Goal: Task Accomplishment & Management: Complete application form

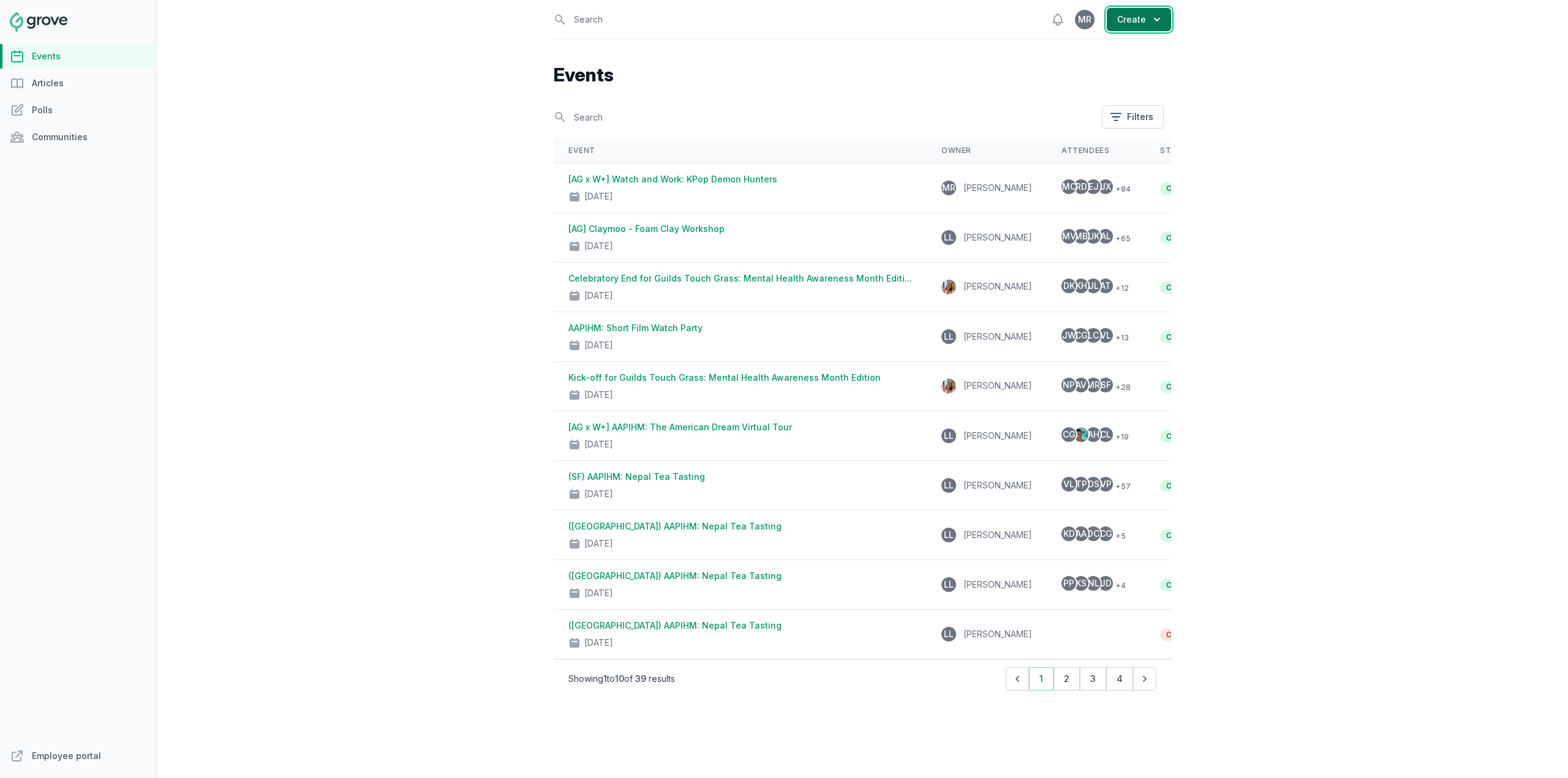
click at [1137, 18] on button "Create" at bounding box center [1139, 20] width 65 height 23
click at [1131, 47] on link "Event" at bounding box center [1103, 49] width 137 height 22
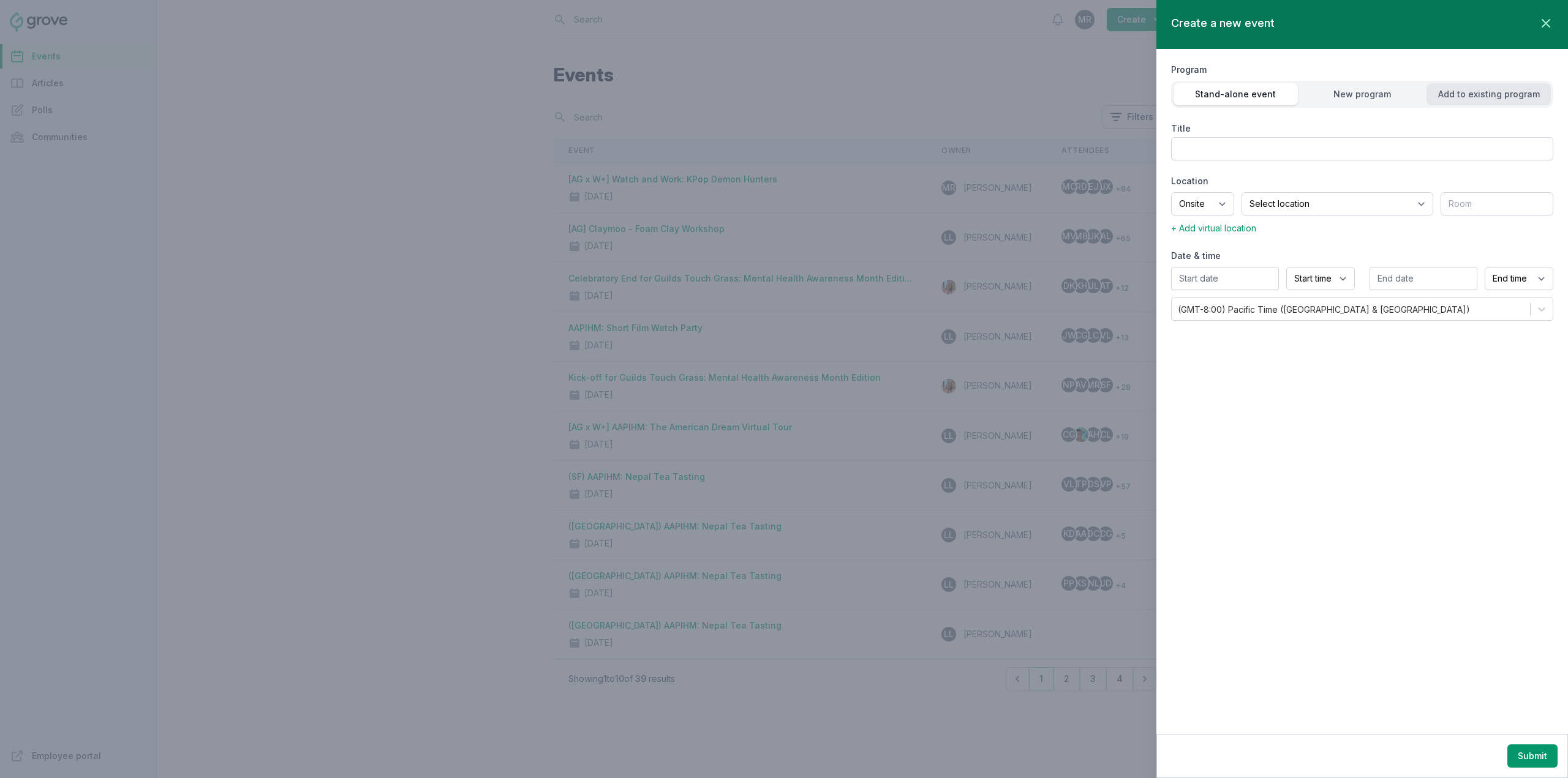
click at [1481, 94] on div "Add to existing program" at bounding box center [1489, 94] width 124 height 12
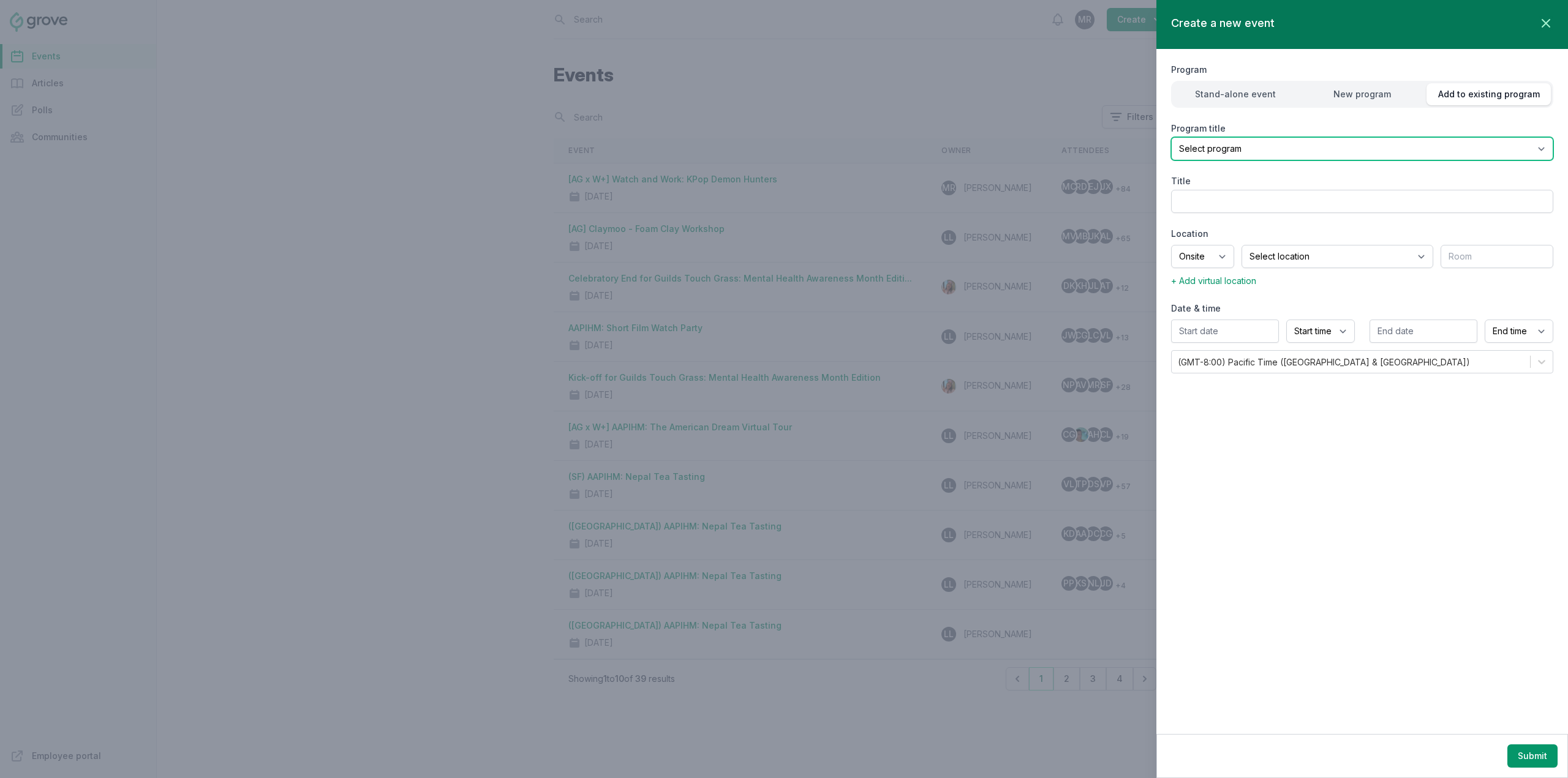
click at [1465, 137] on select "Select program Latin Heritage Month" at bounding box center [1363, 149] width 383 height 23
click at [1465, 139] on select "Select program Latin Heritage Month" at bounding box center [1363, 149] width 383 height 23
click at [1526, 143] on select "Select program Latin Heritage Month" at bounding box center [1363, 149] width 383 height 23
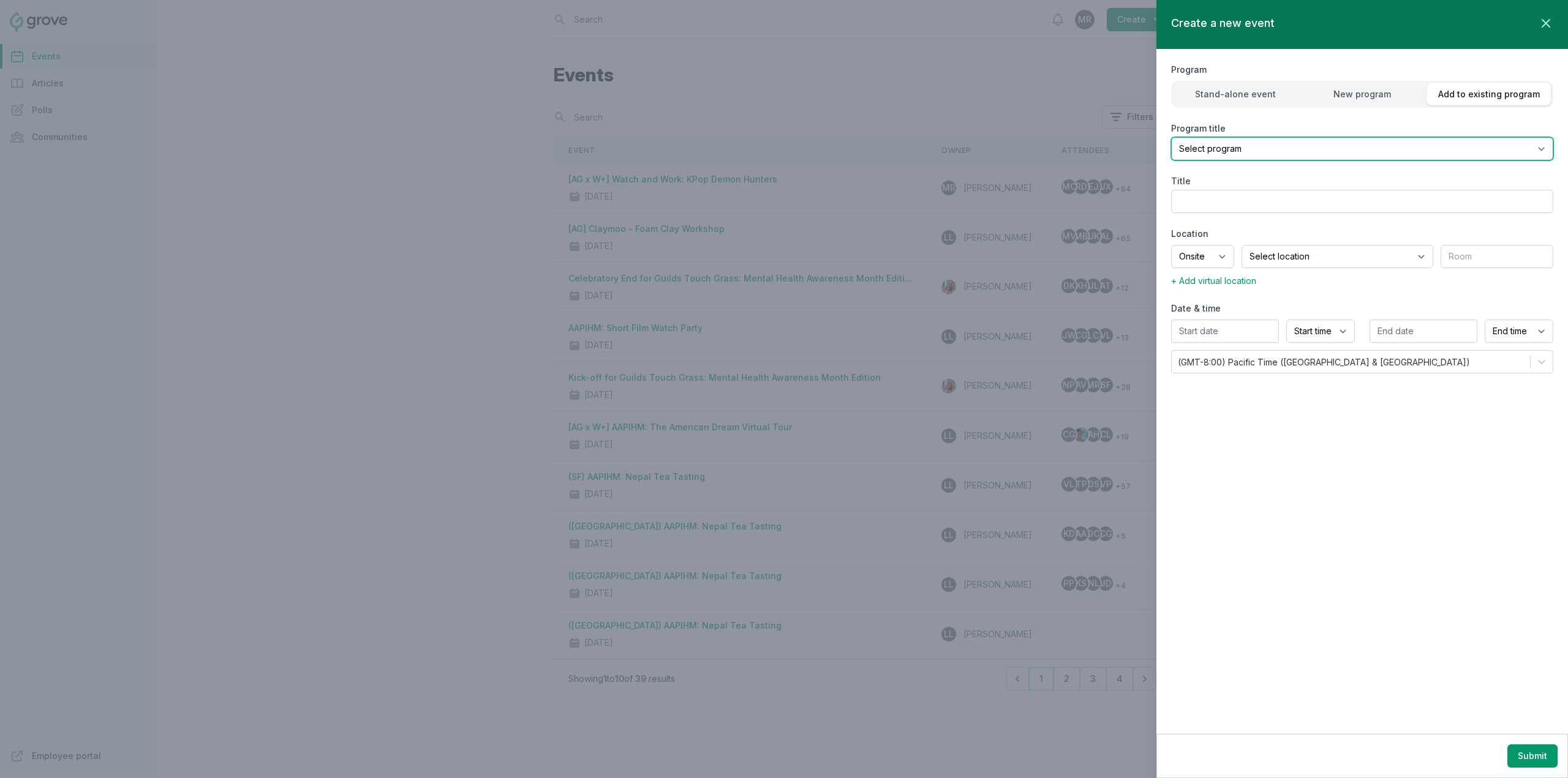
click at [1526, 143] on select "Select program Latin Heritage Month" at bounding box center [1363, 149] width 383 height 23
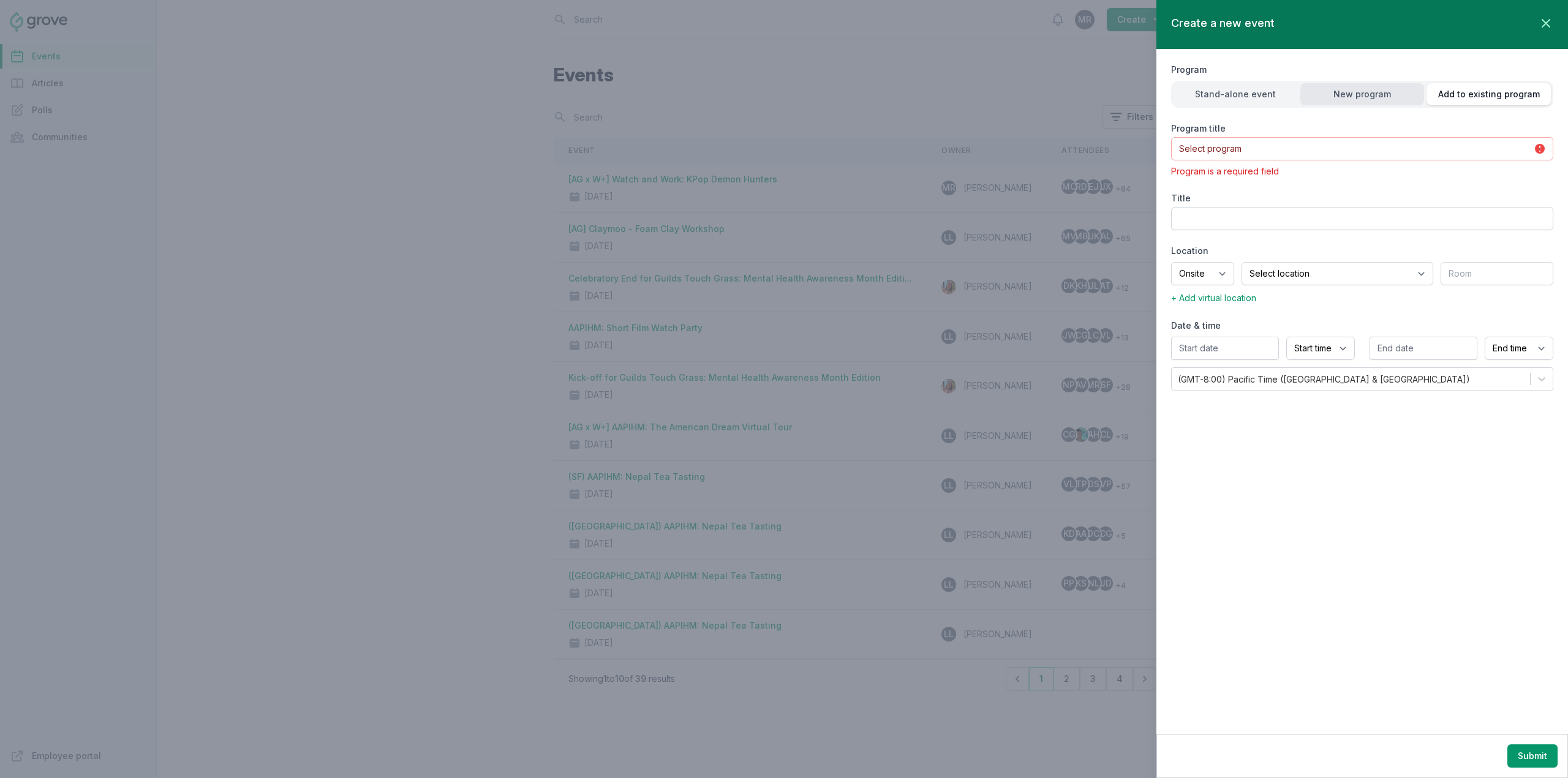
click at [1382, 101] on button "New program" at bounding box center [1363, 94] width 124 height 22
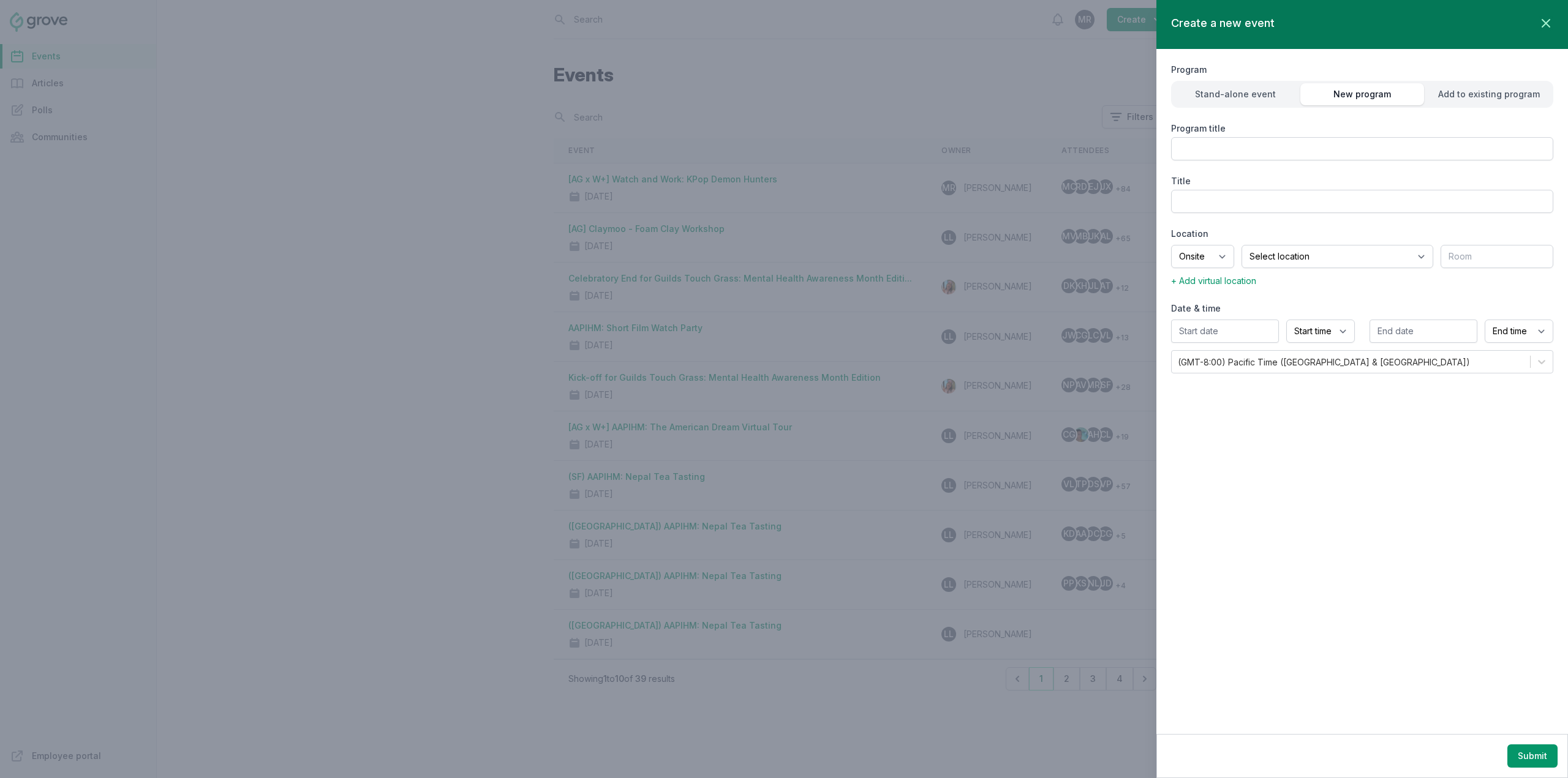
click at [1381, 101] on button "New program" at bounding box center [1363, 94] width 124 height 22
click at [1216, 96] on div "Stand-alone event" at bounding box center [1236, 94] width 124 height 12
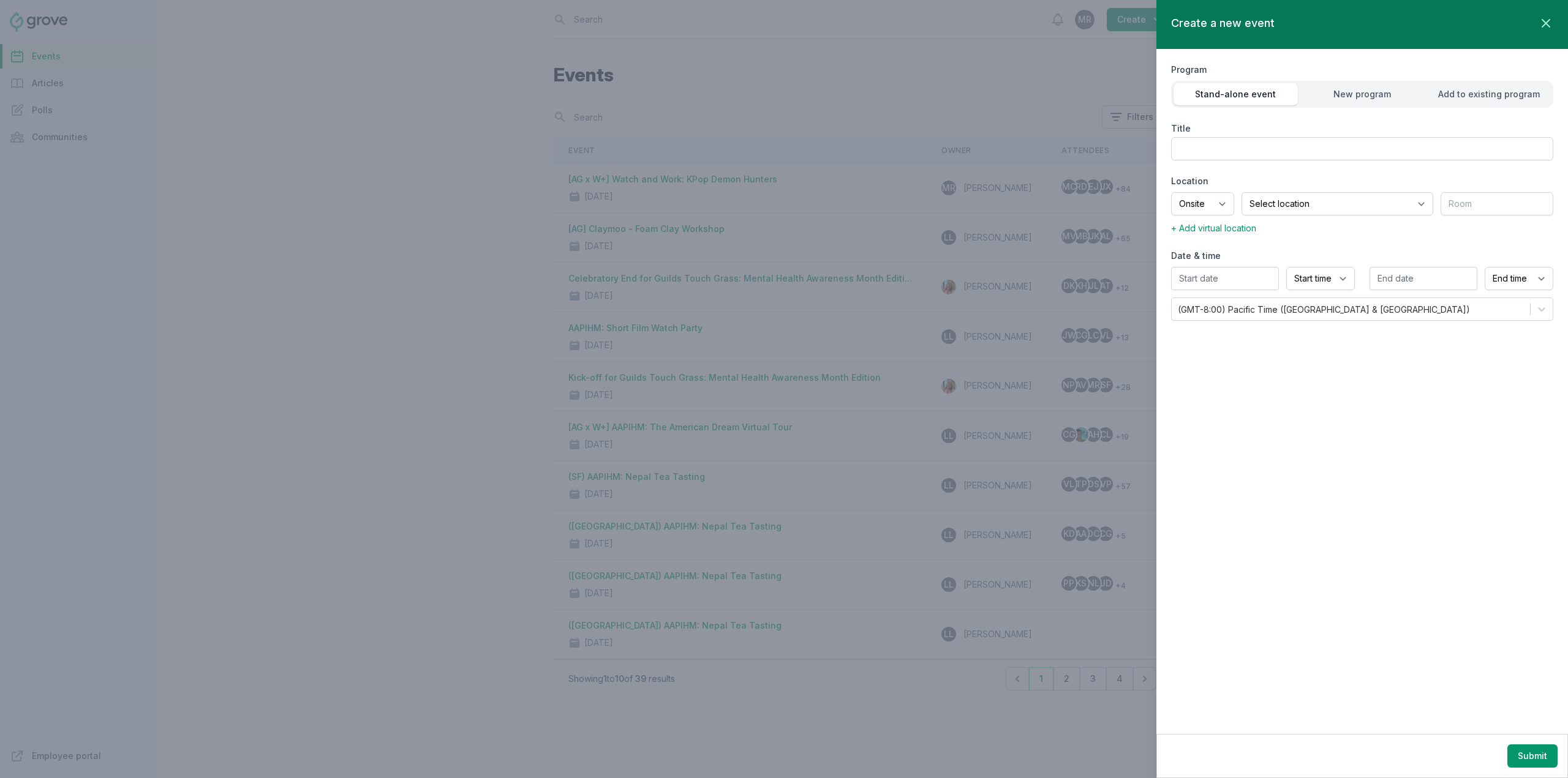
click at [934, 105] on div at bounding box center [784, 389] width 1568 height 778
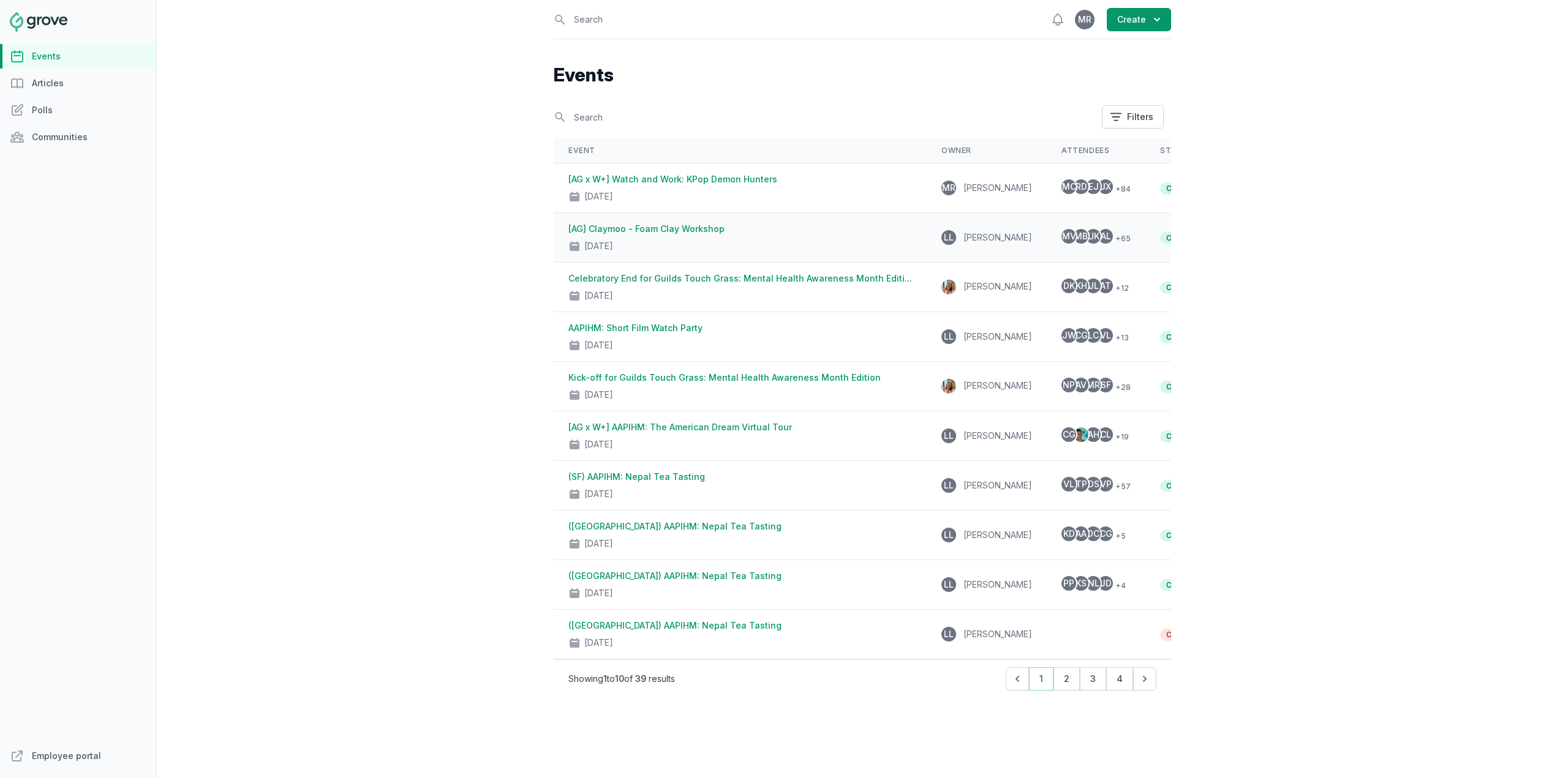
click at [791, 233] on div "[AG] Claymoo - Foam Clay Workshop [DATE]" at bounding box center [740, 238] width 343 height 29
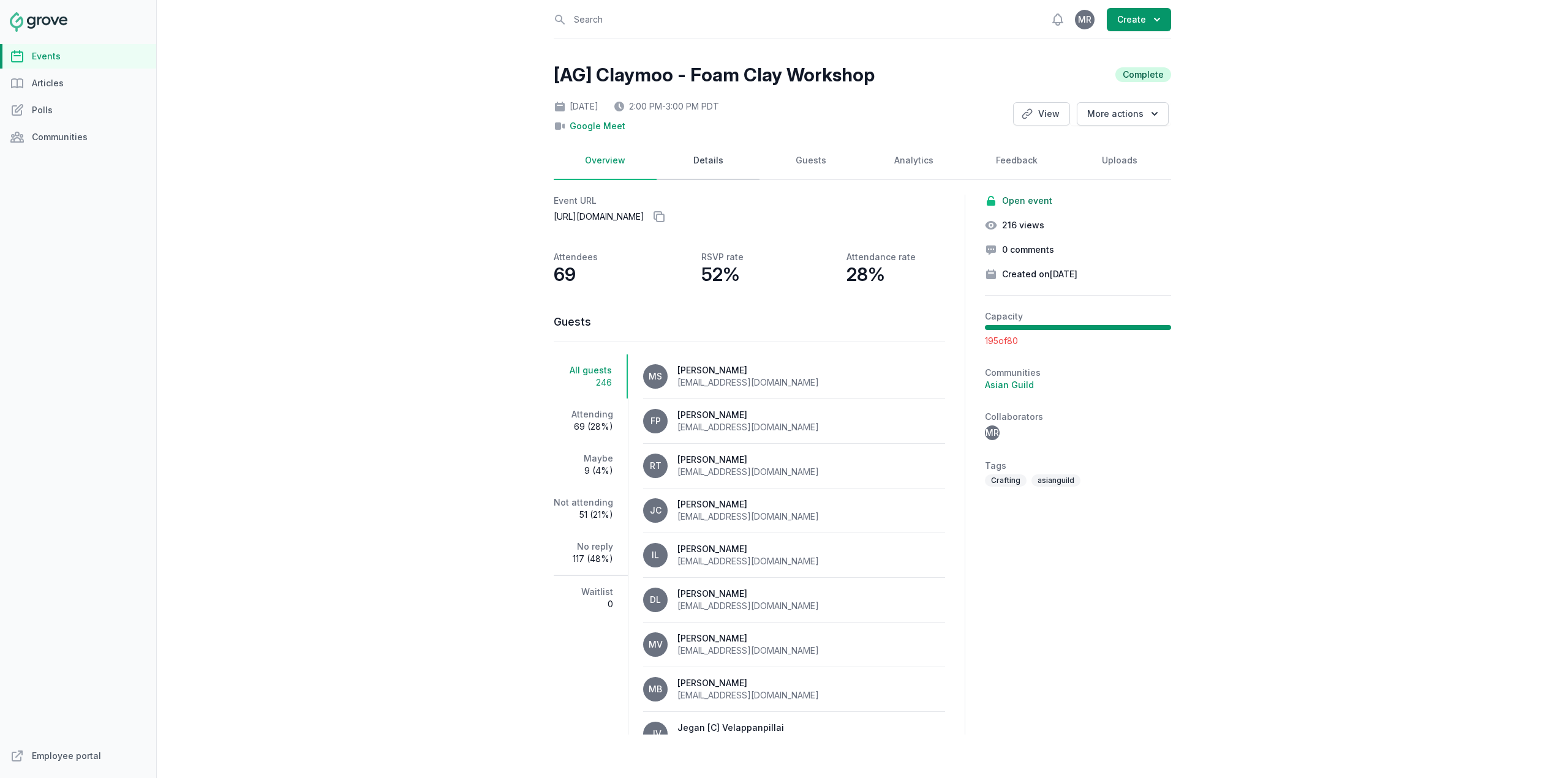
click at [712, 154] on link "Details" at bounding box center [708, 161] width 103 height 38
select select "virtual"
select select "2:00 PM"
select select "3:00 PM"
select select "89"
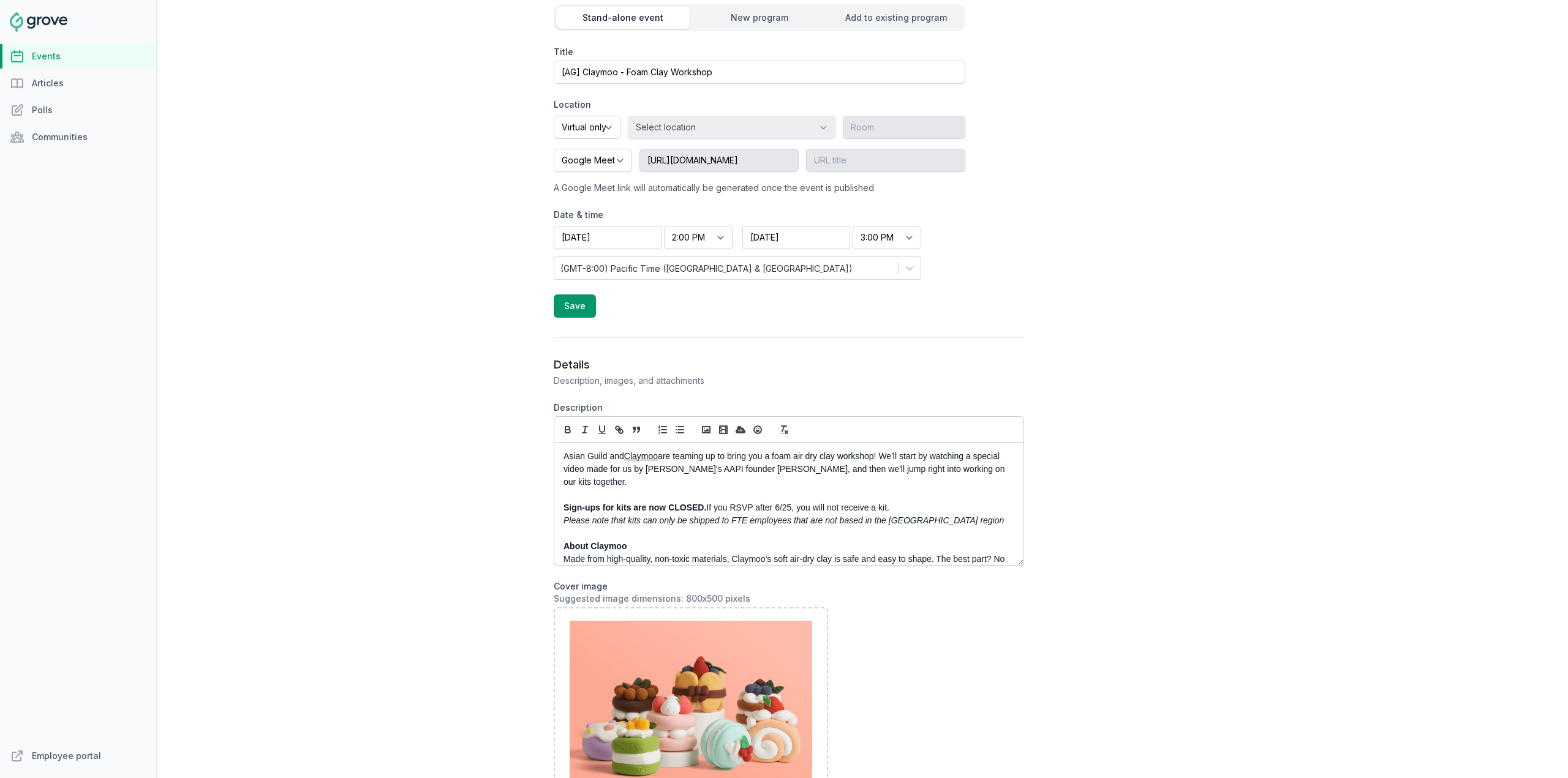
scroll to position [368, 0]
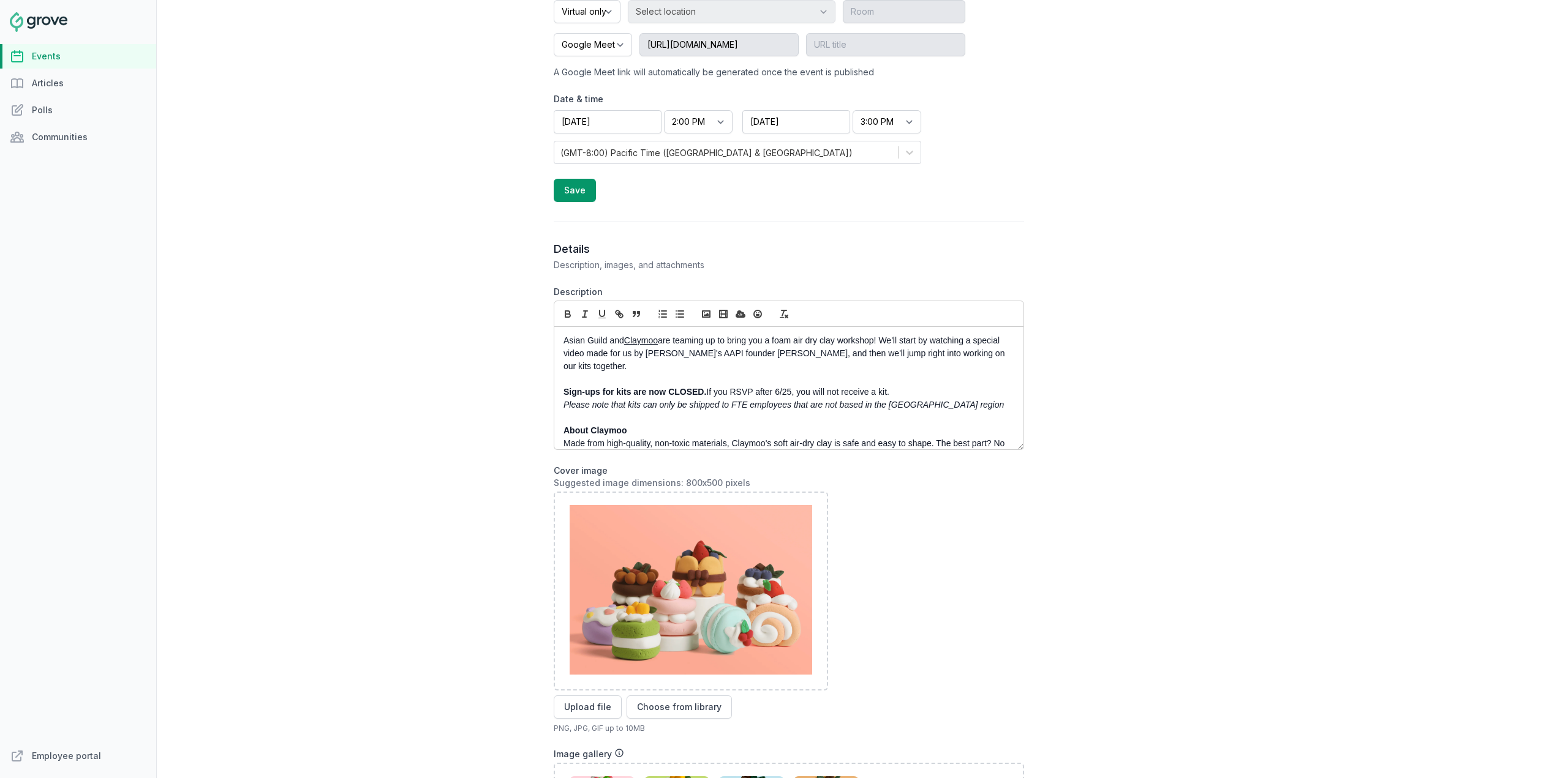
click at [677, 373] on p at bounding box center [785, 379] width 444 height 13
click at [732, 348] on p "Asian Guild and Claymoo are teaming up to bring you a foam air dry clay worksho…" at bounding box center [785, 353] width 444 height 38
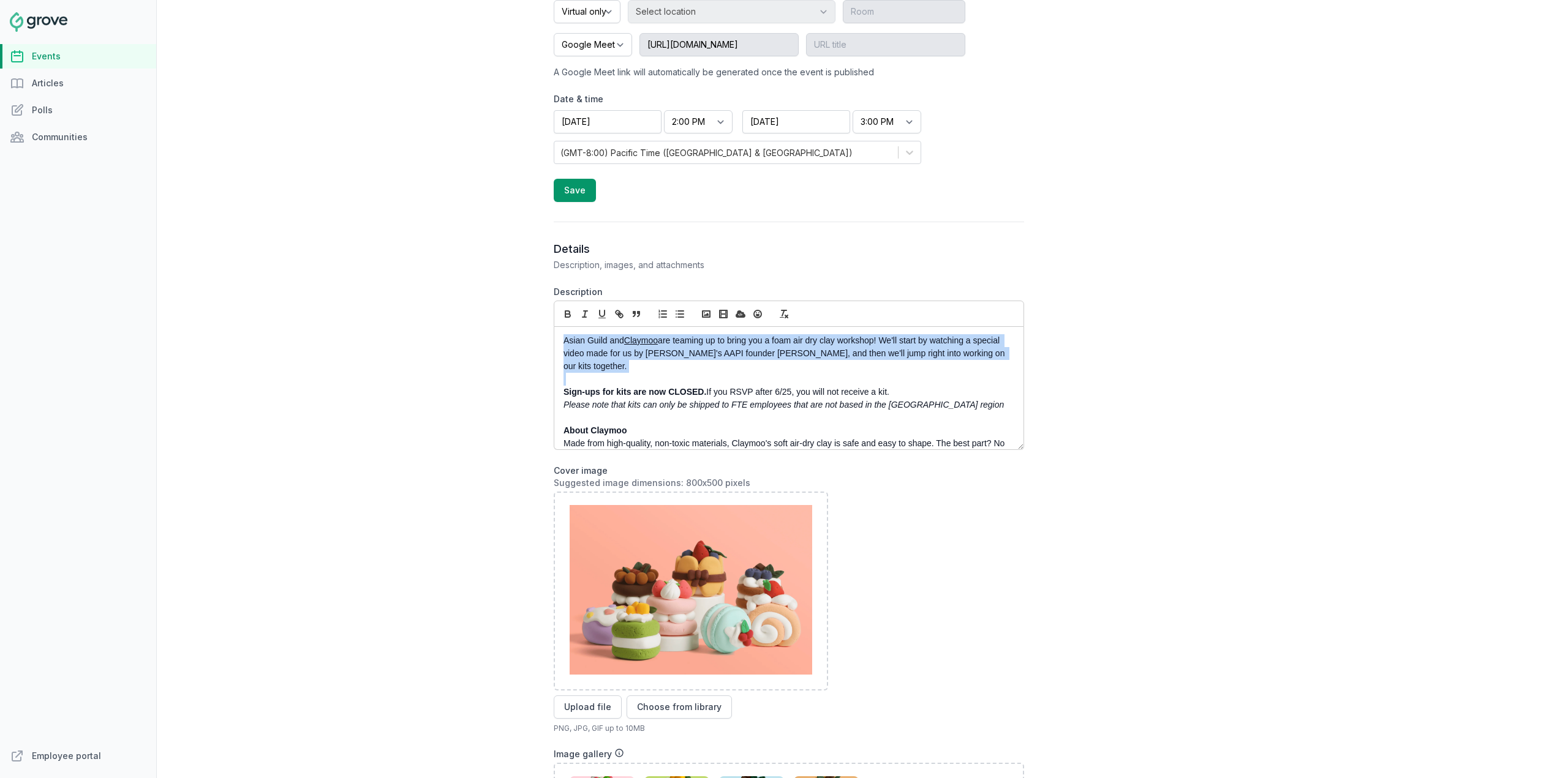
click at [732, 348] on p "Asian Guild and Claymoo are teaming up to bring you a foam air dry clay worksho…" at bounding box center [785, 353] width 444 height 38
click at [696, 377] on p at bounding box center [785, 379] width 444 height 13
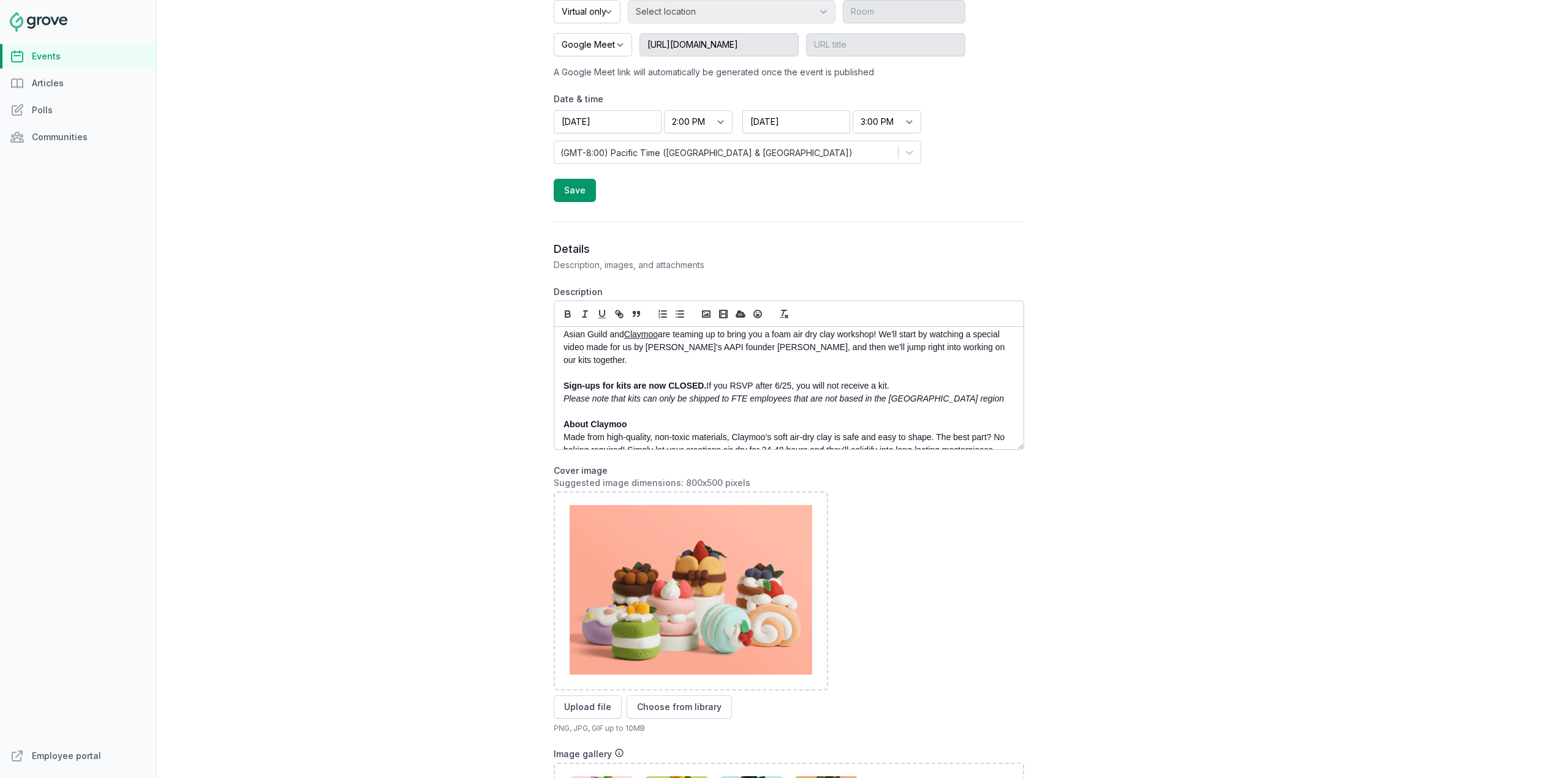
scroll to position [0, 0]
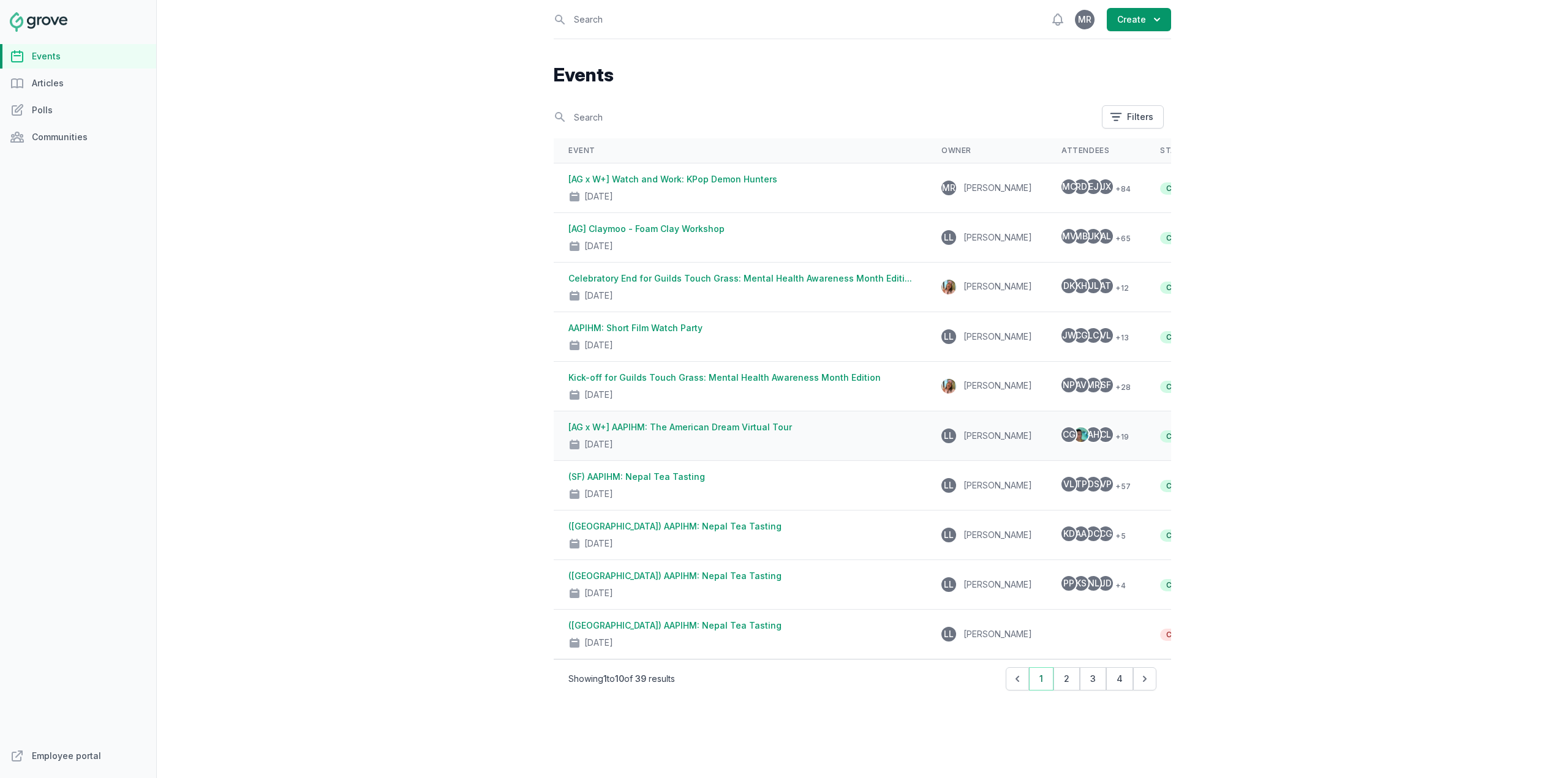
drag, startPoint x: 729, startPoint y: 440, endPoint x: 736, endPoint y: 450, distance: 12.2
click at [736, 450] on div "[DATE]" at bounding box center [740, 441] width 343 height 17
click at [1062, 680] on button "2" at bounding box center [1067, 679] width 26 height 23
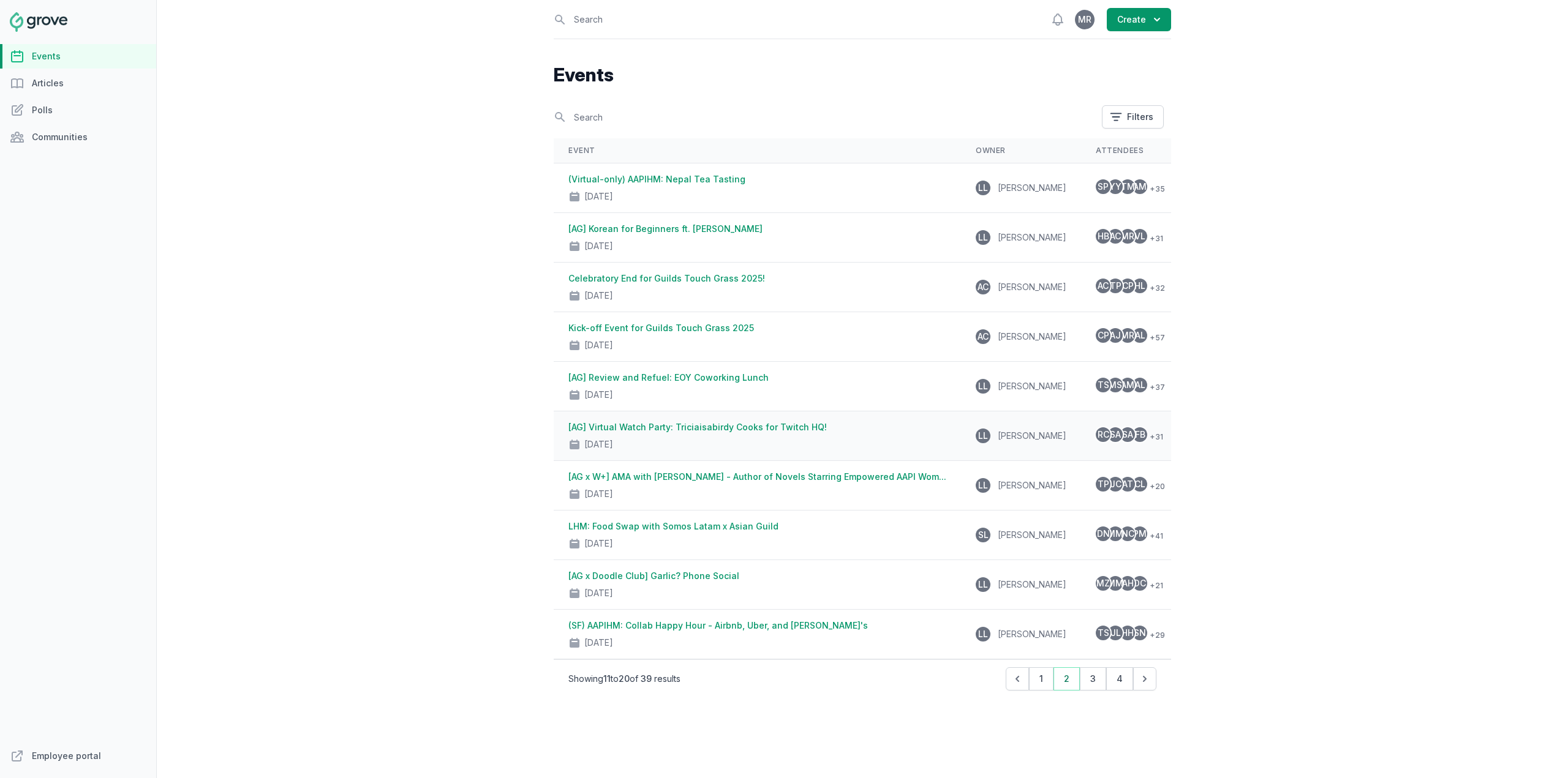
click at [832, 433] on div "[AG] Virtual Watch Party: Triciaisabirdy Cooks for Twitch HQ! [DATE]" at bounding box center [757, 436] width 378 height 29
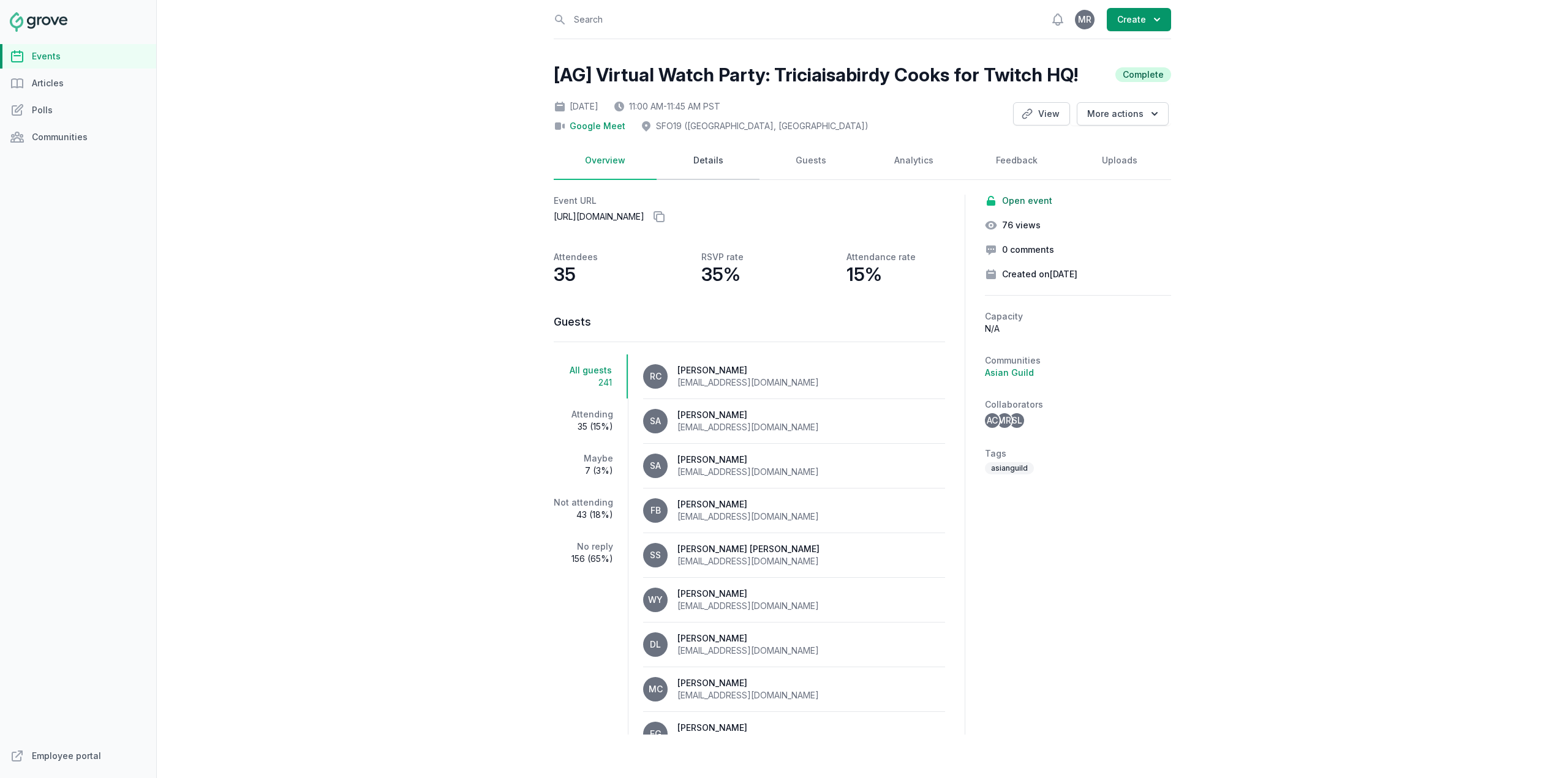
click at [692, 142] on link "Details" at bounding box center [708, 161] width 103 height 38
select select "43"
select select "11:00 AM"
select select "11:45 AM"
select select "89"
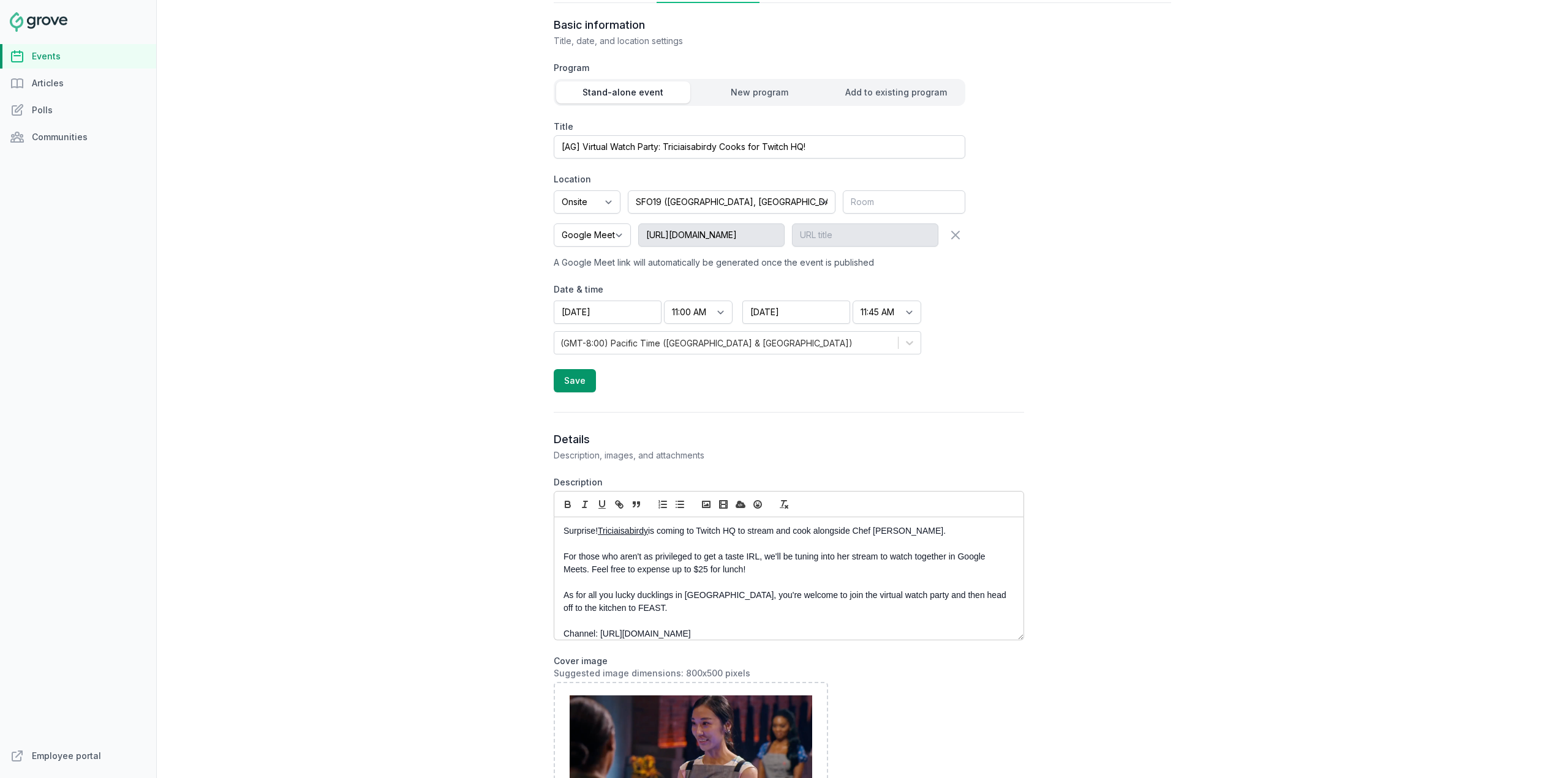
scroll to position [306, 0]
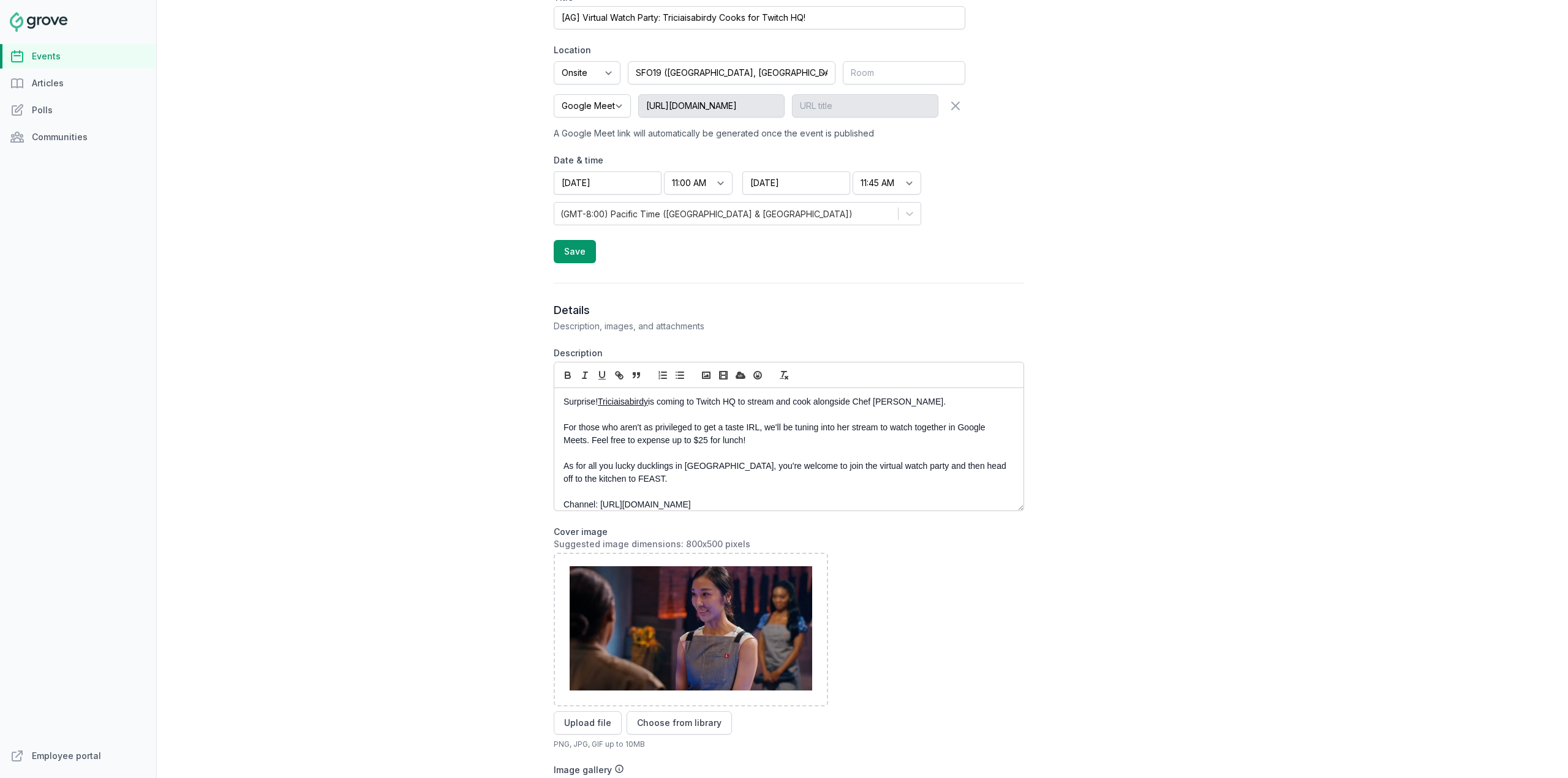
click at [568, 429] on p "For those who aren't as privileged to get a taste IRL, we'll be tuning into her…" at bounding box center [785, 434] width 444 height 25
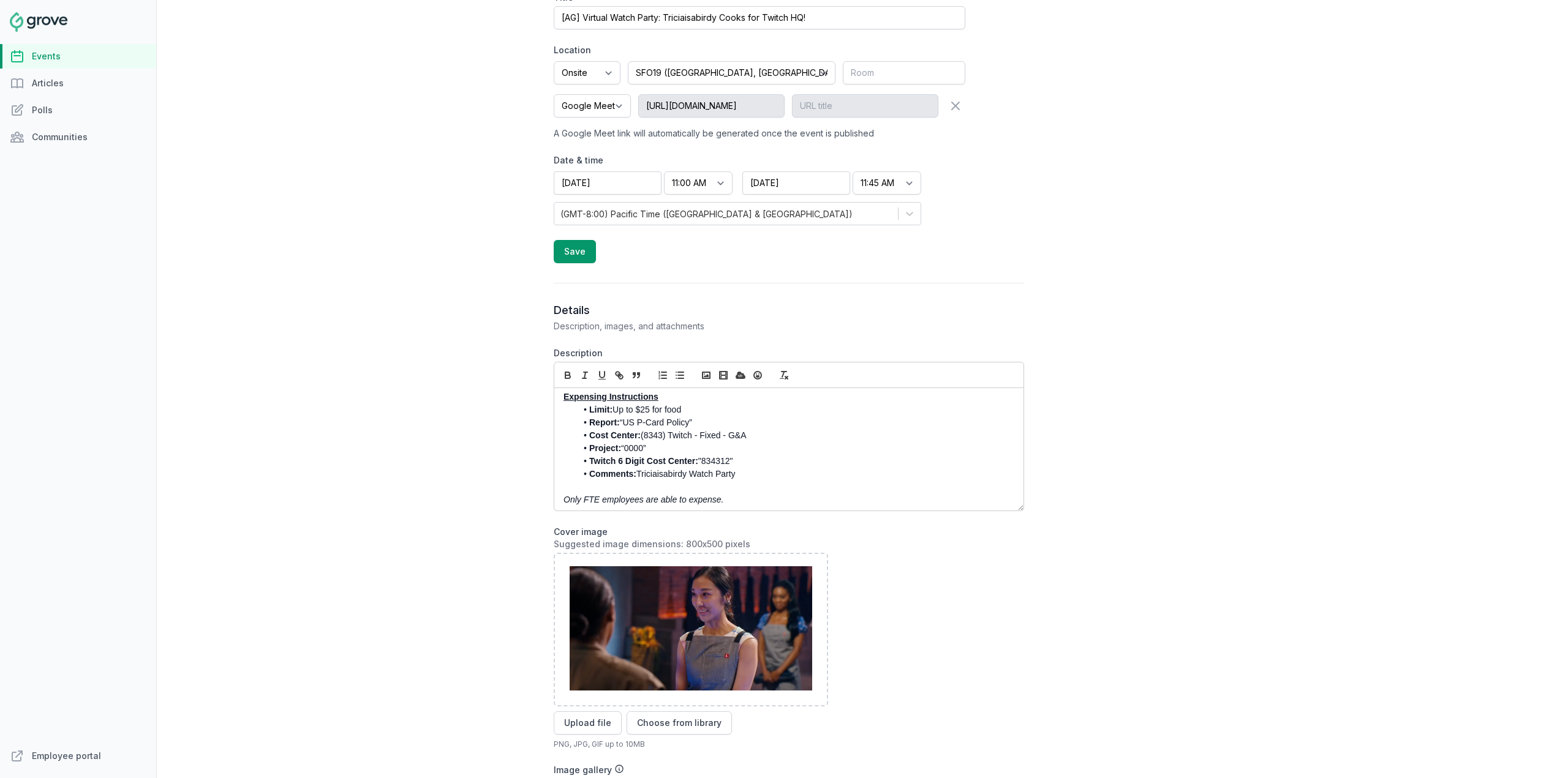
scroll to position [136, 0]
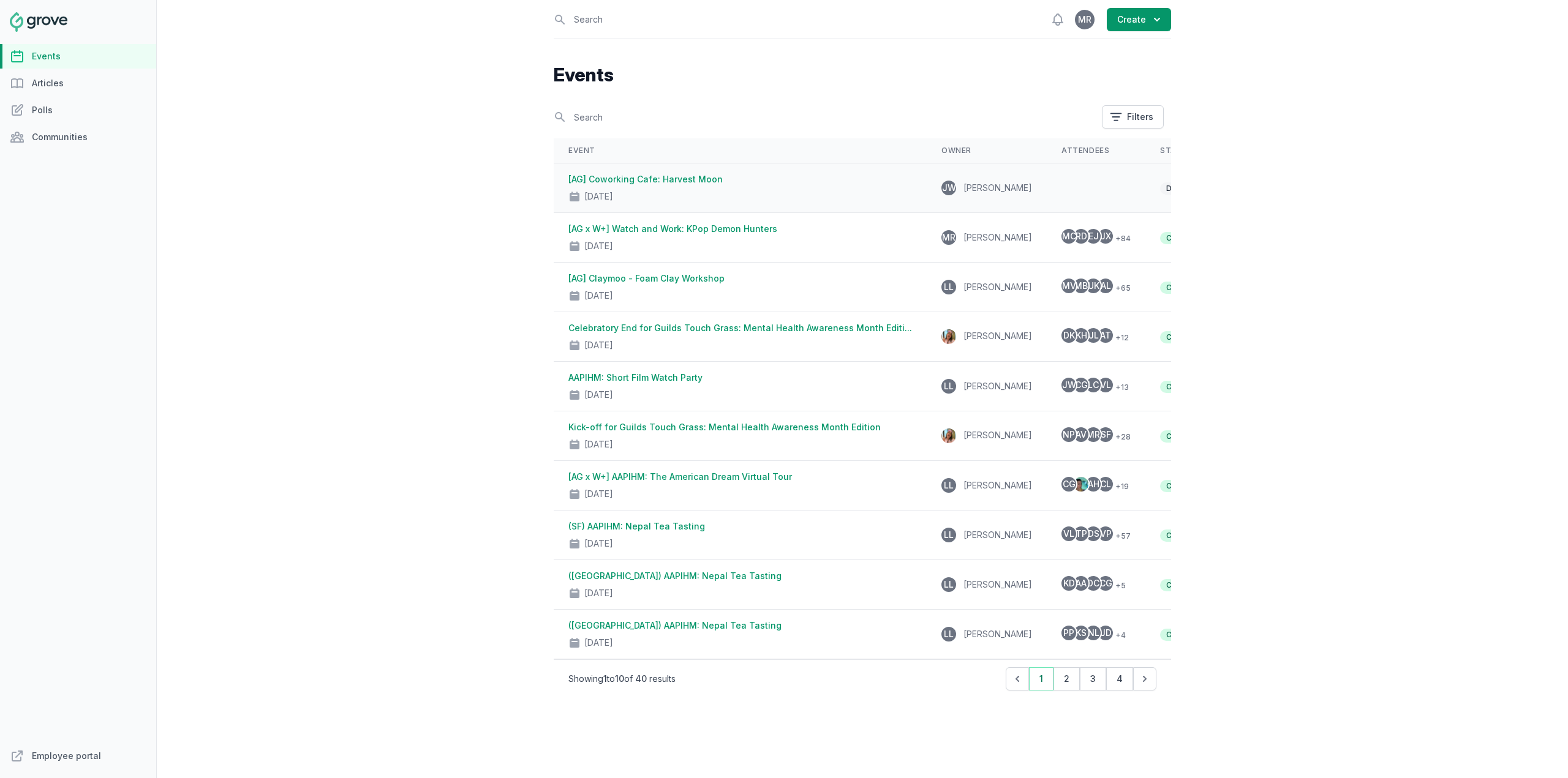
click at [1047, 198] on td at bounding box center [1096, 188] width 99 height 50
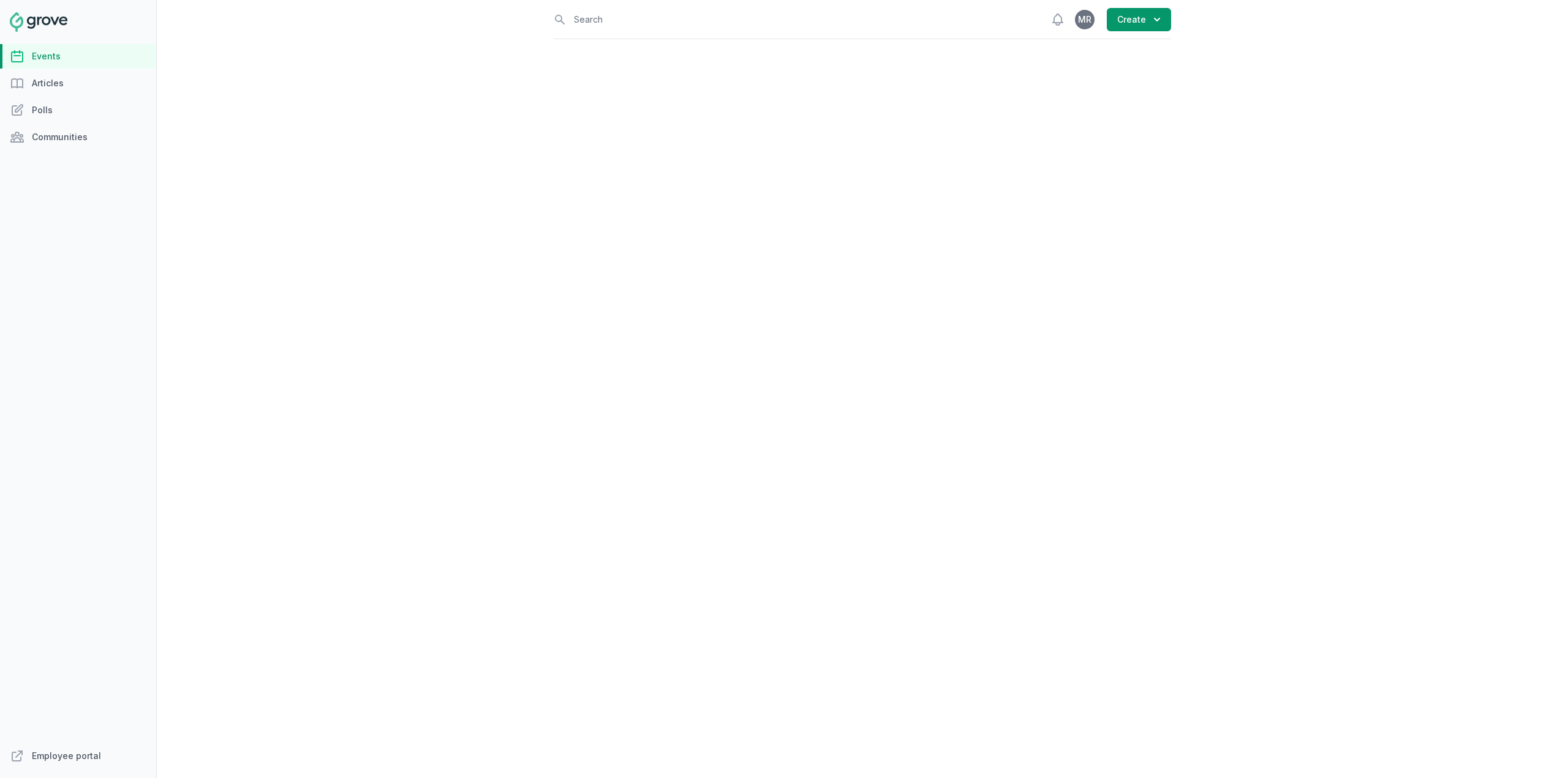
select select "virtual"
select select "10:00 AM"
select select "11:00 AM"
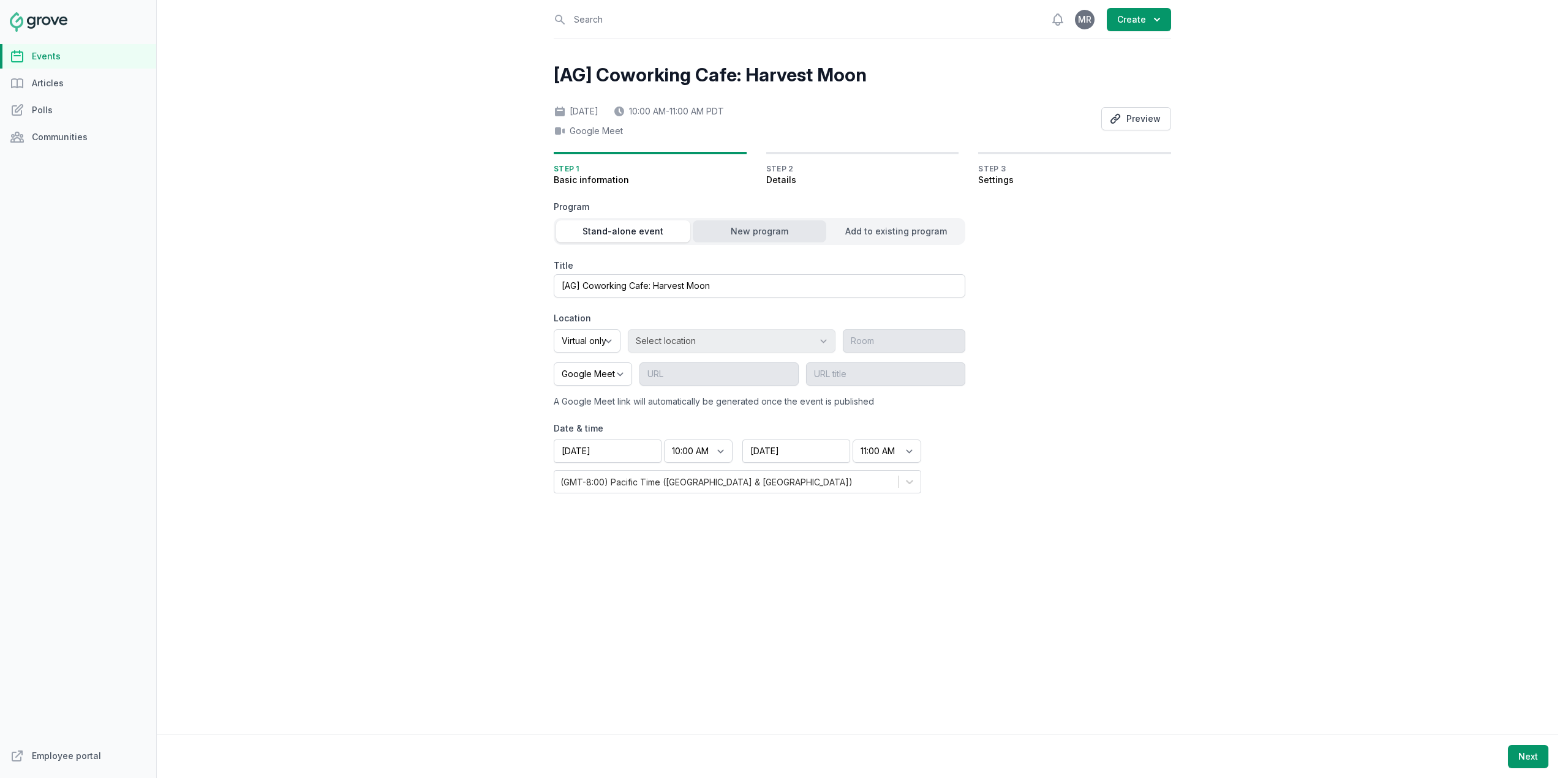
click at [740, 235] on div "New program" at bounding box center [759, 231] width 134 height 12
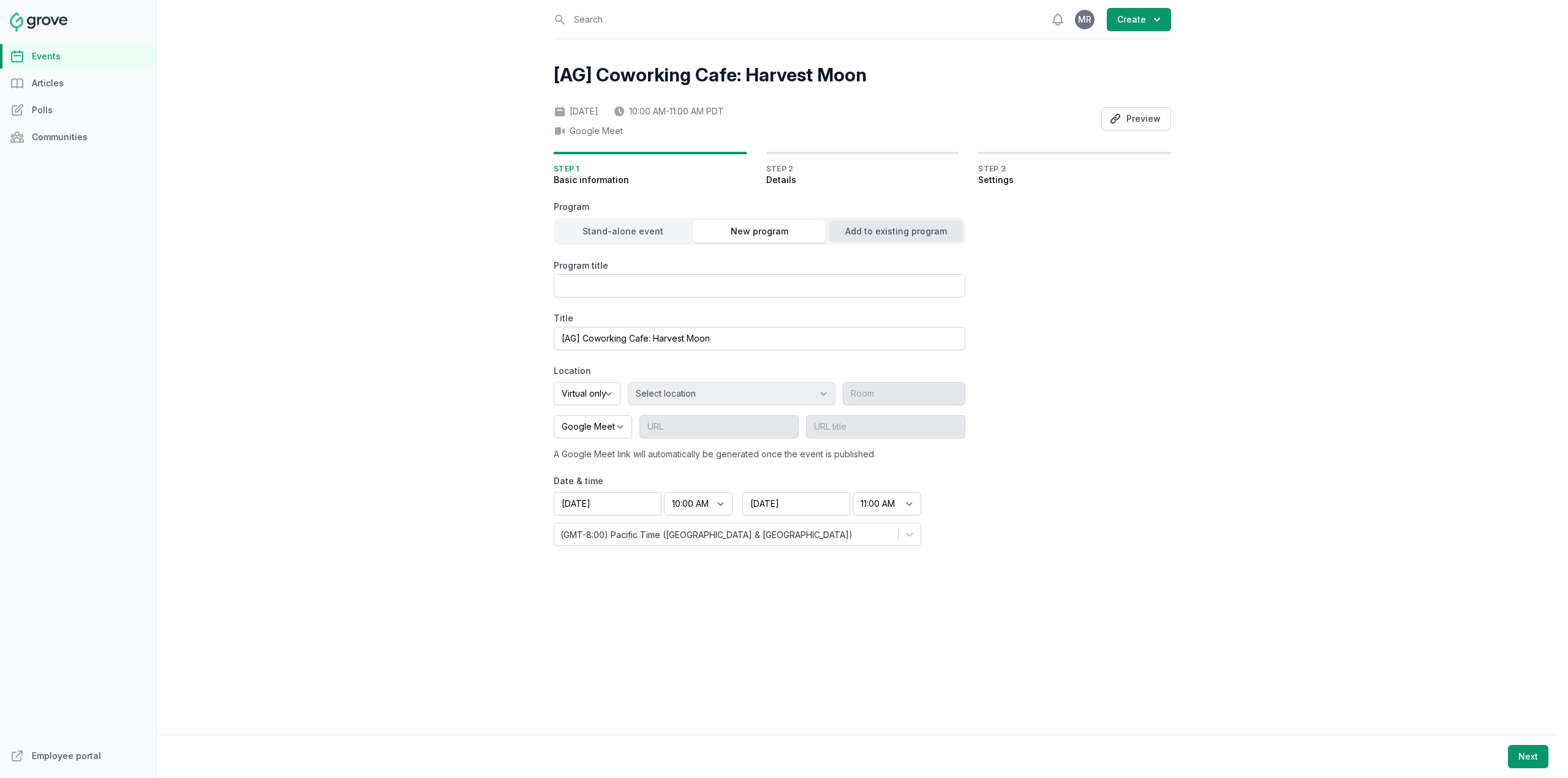
click at [884, 230] on div "Add to existing program" at bounding box center [896, 231] width 134 height 12
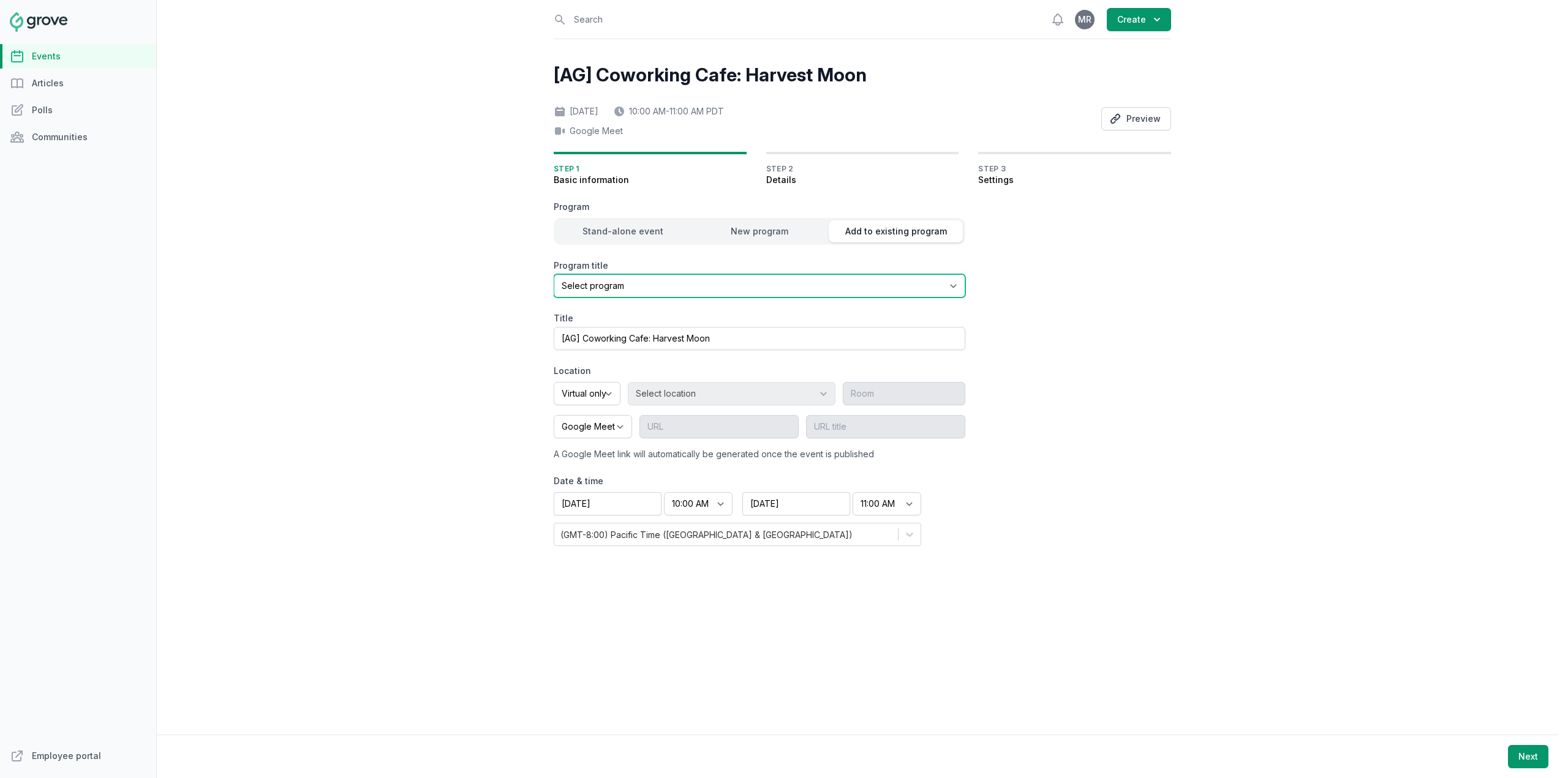
click at [854, 289] on select "Select program Latin Heritage Month" at bounding box center [759, 286] width 412 height 23
click at [854, 288] on select "Select program Latin Heritage Month" at bounding box center [759, 286] width 412 height 23
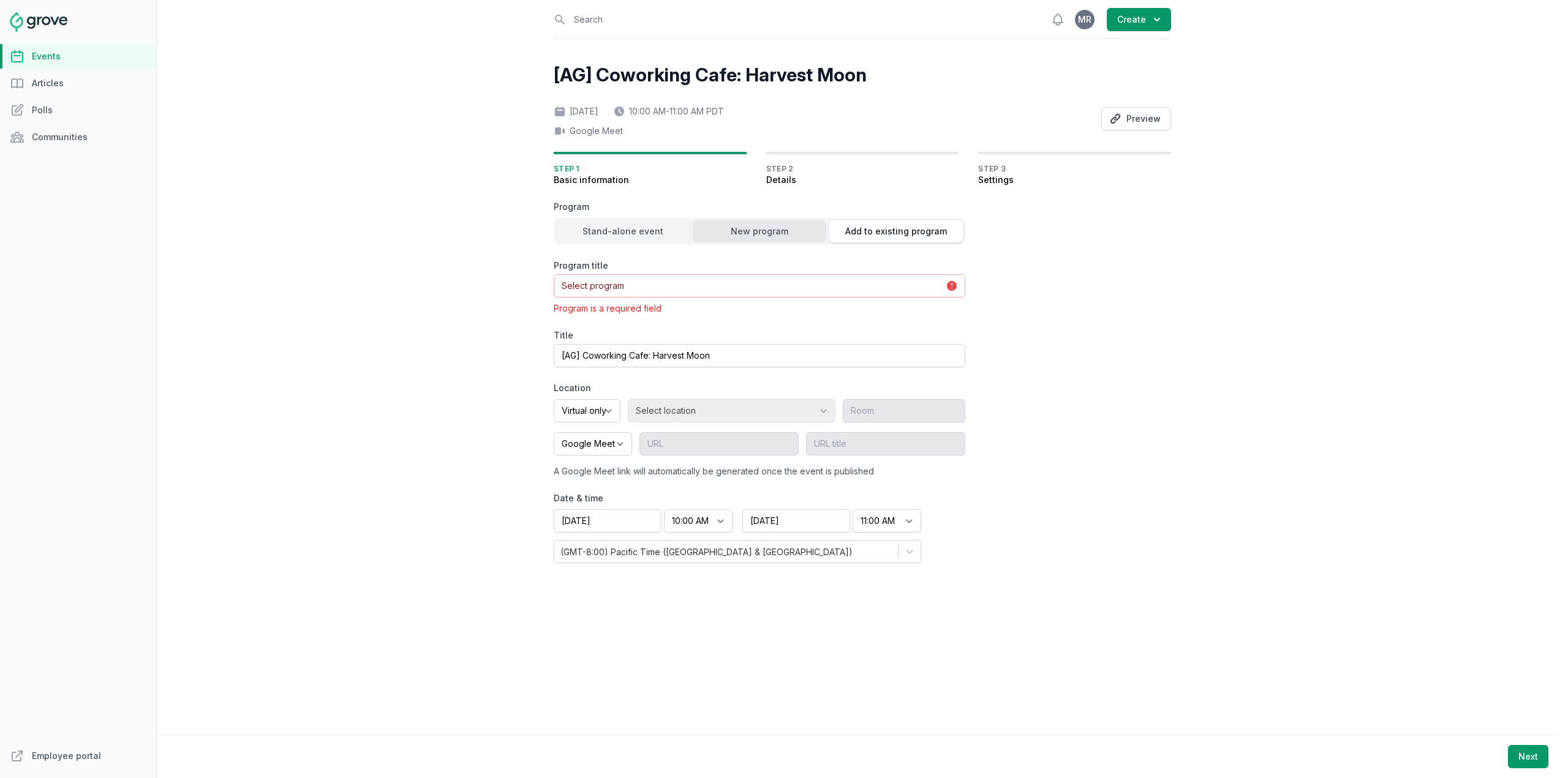
click at [781, 230] on div "New program" at bounding box center [759, 231] width 134 height 12
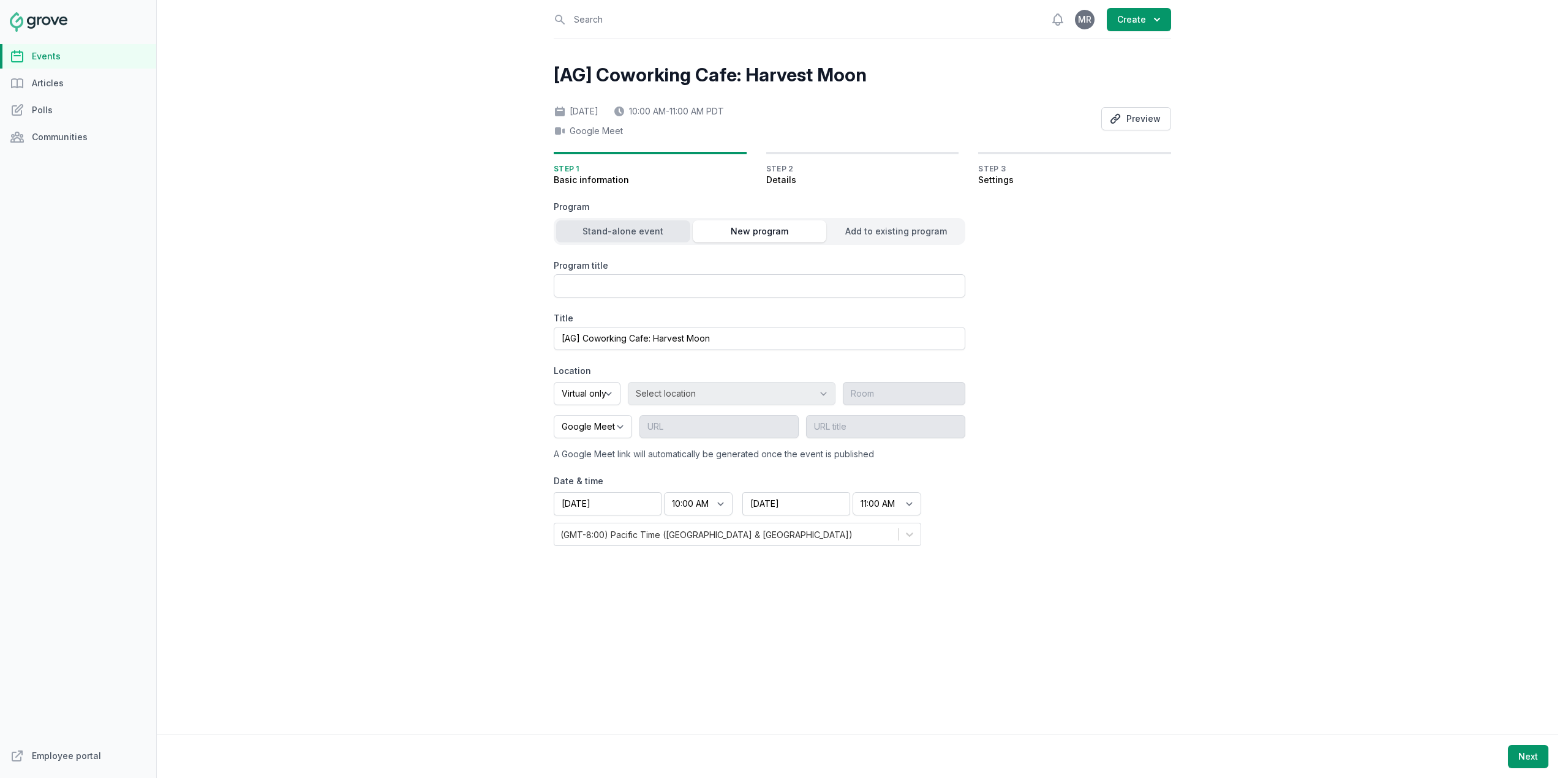
click at [632, 228] on div "Stand-alone event" at bounding box center [623, 231] width 134 height 12
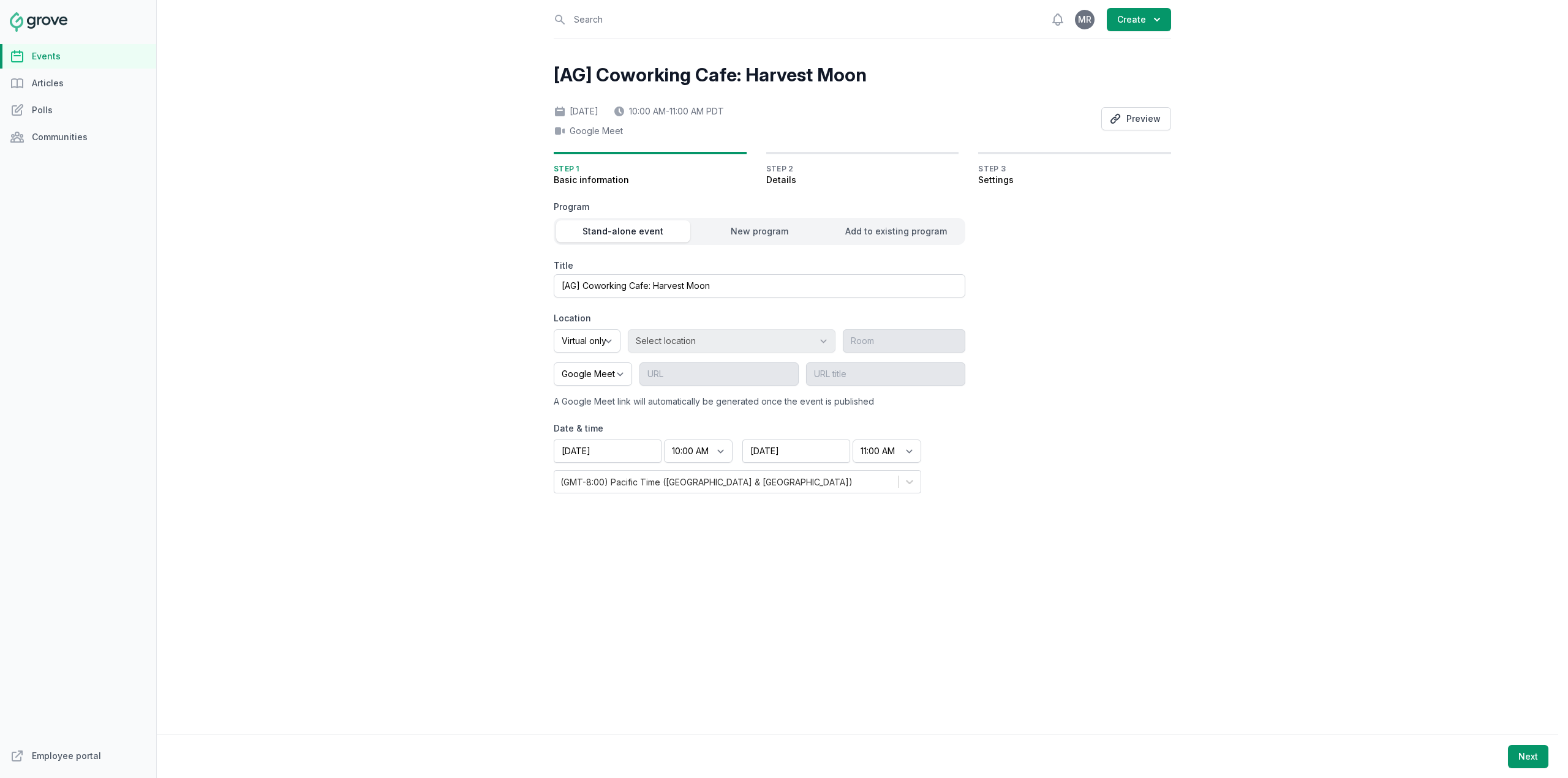
click at [795, 173] on span "Step 2" at bounding box center [862, 169] width 193 height 10
click at [979, 180] on span "Settings" at bounding box center [1075, 180] width 193 height 12
click at [786, 172] on span "Step 2" at bounding box center [862, 169] width 193 height 10
